Goal: Task Accomplishment & Management: Manage account settings

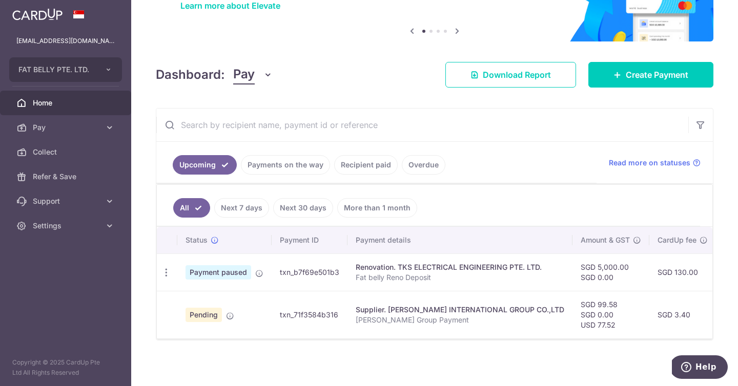
click at [212, 275] on span "Payment paused" at bounding box center [219, 272] width 66 height 14
click at [167, 271] on icon "button" at bounding box center [166, 273] width 11 height 11
click at [383, 343] on div "Status Payment ID Payment details Amount & GST CardUp fee Total amt. Charge dat…" at bounding box center [435, 291] width 556 height 129
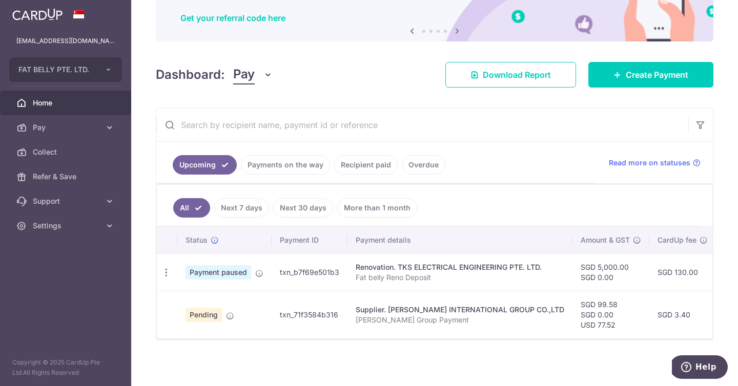
click at [168, 321] on td at bounding box center [167, 315] width 20 height 48
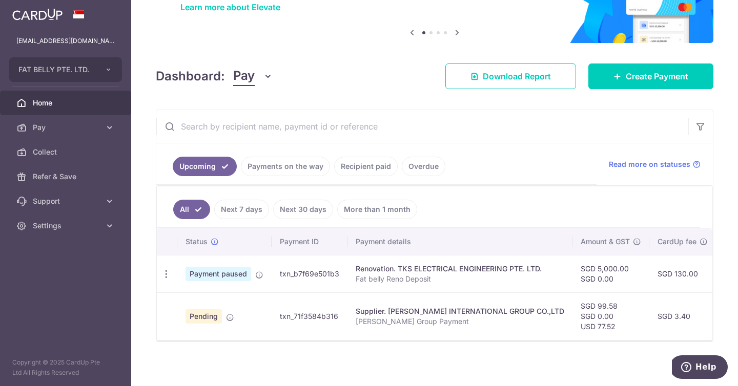
scroll to position [88, 0]
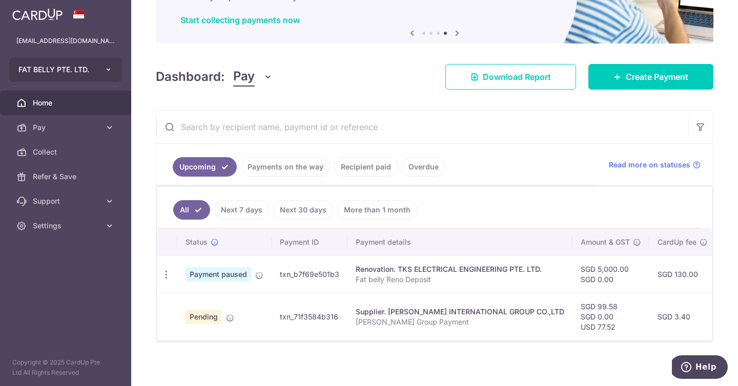
click at [101, 67] on button "FAT BELLY PTE. LTD." at bounding box center [65, 69] width 113 height 25
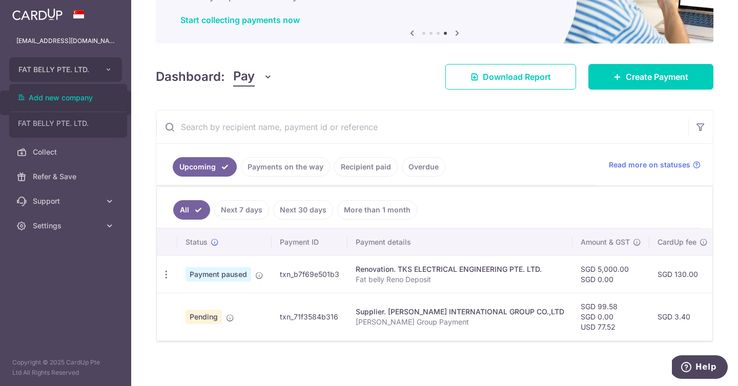
click at [359, 86] on div "Dashboard: Pay Pay Collect Download Report Create Payment" at bounding box center [435, 75] width 558 height 30
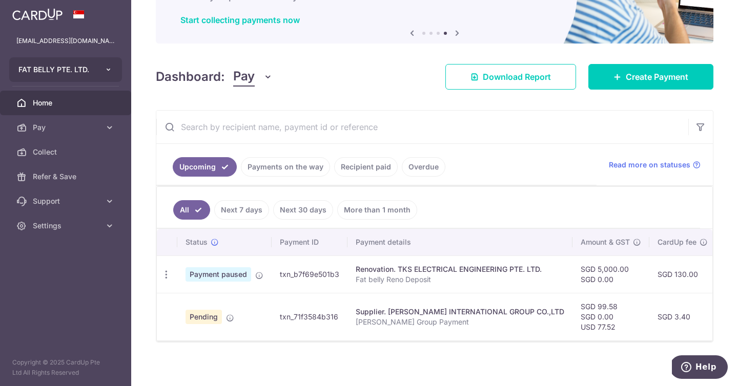
click at [94, 71] on button "FAT BELLY PTE. LTD." at bounding box center [65, 69] width 113 height 25
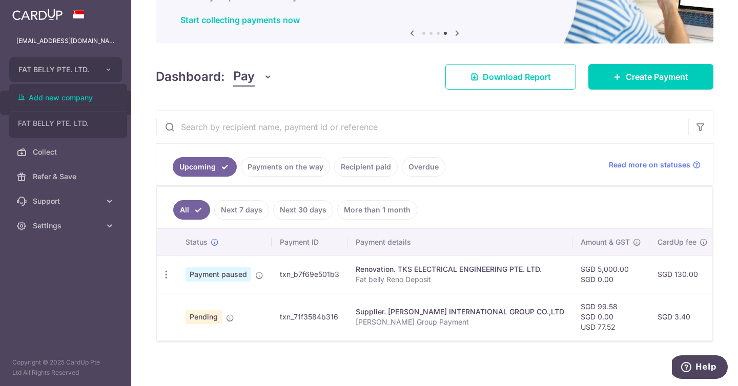
click at [217, 81] on h4 "Dashboard:" at bounding box center [190, 77] width 69 height 18
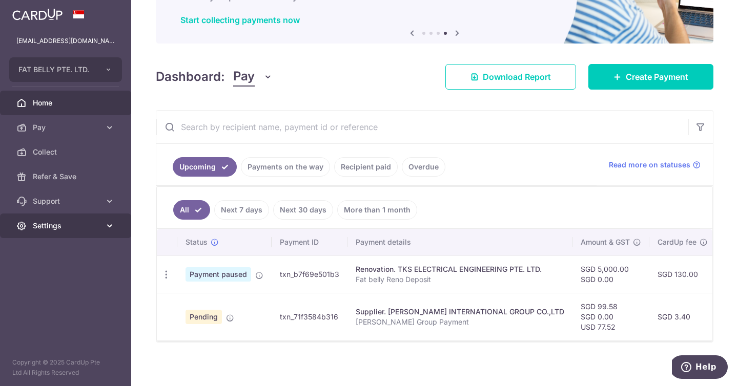
click at [49, 234] on link "Settings" at bounding box center [65, 226] width 131 height 25
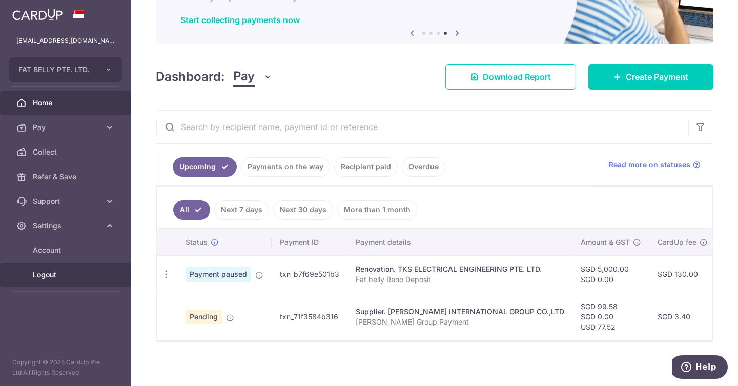
click at [53, 270] on span "Logout" at bounding box center [67, 275] width 68 height 10
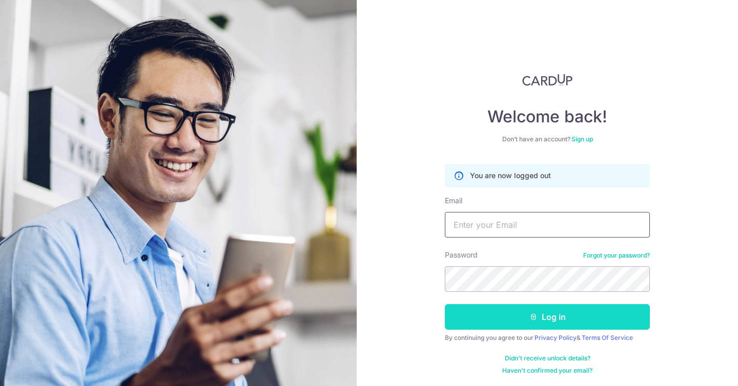
type input "[EMAIL_ADDRESS][DOMAIN_NAME]"
click at [502, 310] on button "Log in" at bounding box center [547, 317] width 205 height 26
